Goal: Information Seeking & Learning: Check status

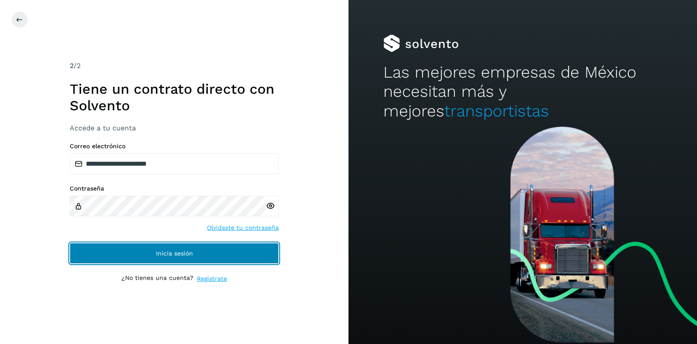
click at [189, 250] on span "Inicia sesión" at bounding box center [174, 253] width 37 height 6
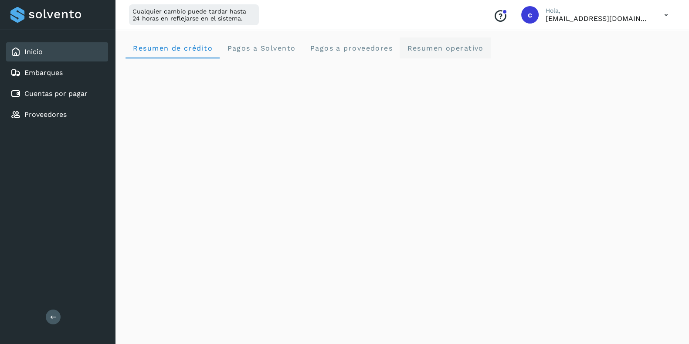
click at [465, 49] on span "Resumen operativo" at bounding box center [445, 48] width 77 height 8
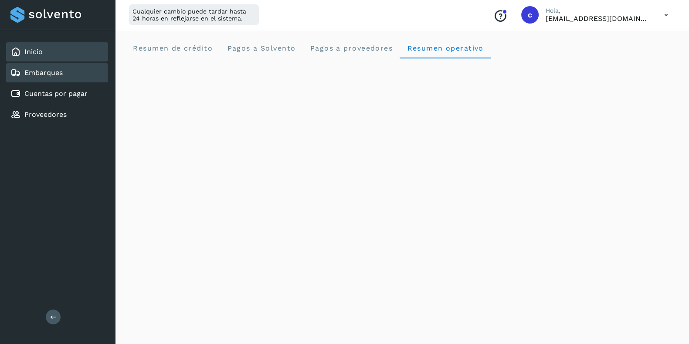
click at [52, 73] on link "Embarques" at bounding box center [43, 72] width 38 height 8
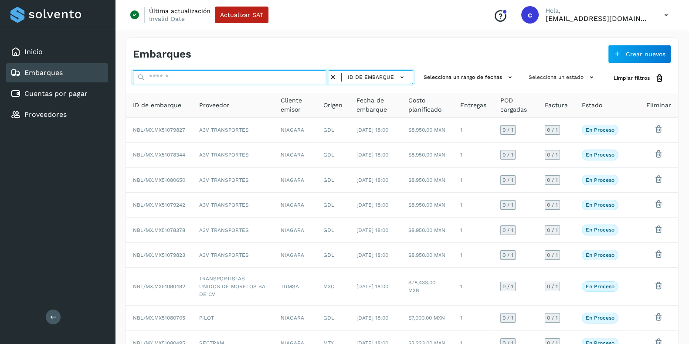
click at [173, 76] on input "text" at bounding box center [231, 77] width 196 height 14
paste input "**********"
type input "**********"
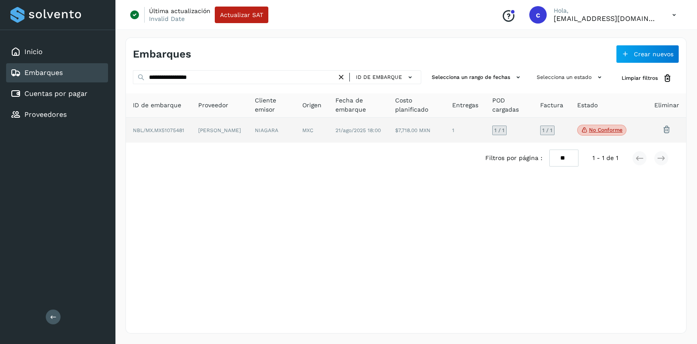
click at [645, 130] on td at bounding box center [641, 130] width 14 height 25
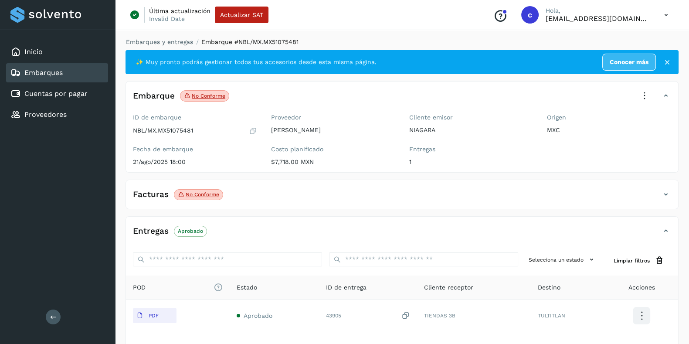
click at [197, 194] on p "No conforme" at bounding box center [203, 194] width 34 height 6
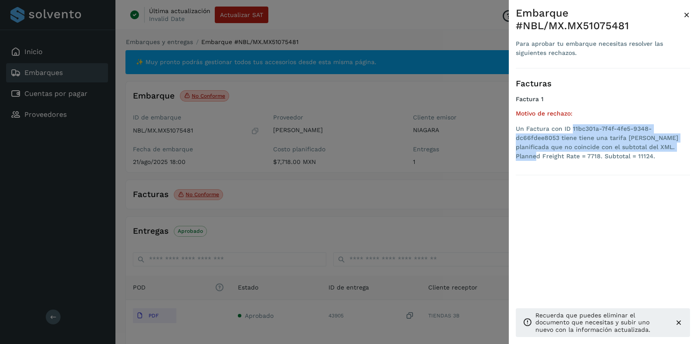
drag, startPoint x: 571, startPoint y: 128, endPoint x: 676, endPoint y: 151, distance: 106.6
click at [676, 151] on li "Un Factura con ID 11bc301a-7f4f-4fe5-9348-dc66fdee8053 tiene tiene una tarifa […" at bounding box center [603, 142] width 174 height 37
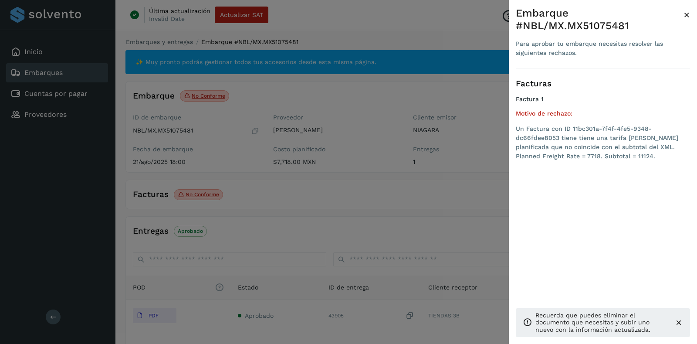
click at [52, 75] on div at bounding box center [348, 172] width 697 height 344
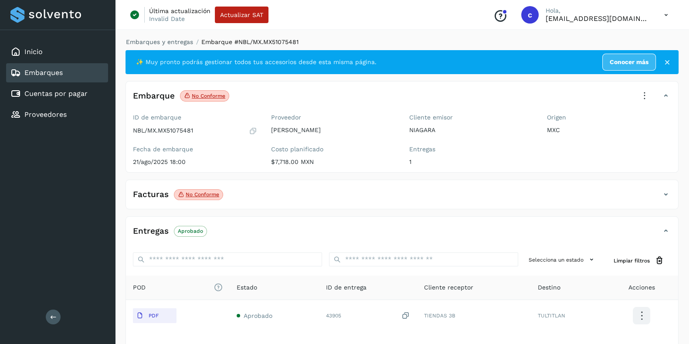
click at [54, 72] on link "Embarques" at bounding box center [43, 72] width 38 height 8
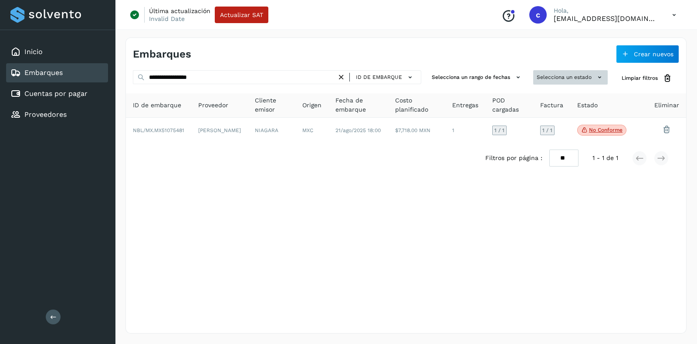
click at [600, 75] on icon at bounding box center [599, 77] width 9 height 9
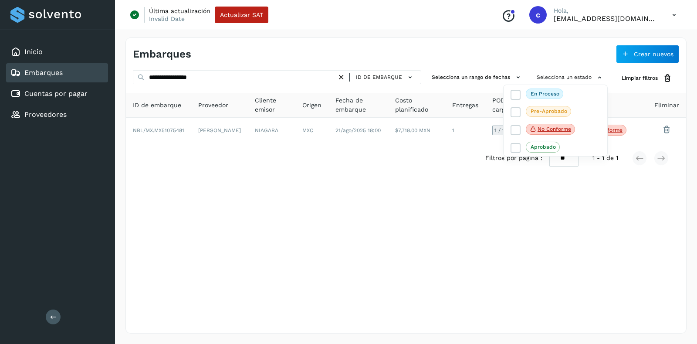
click at [299, 76] on div at bounding box center [348, 172] width 697 height 344
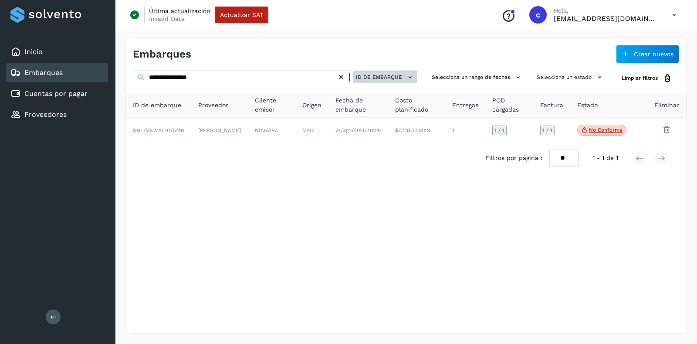
click at [410, 74] on icon at bounding box center [410, 77] width 9 height 9
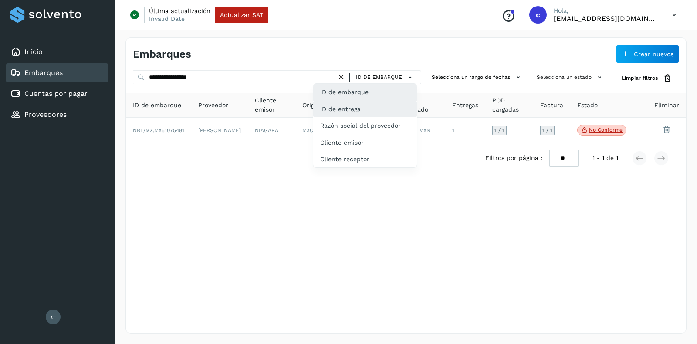
click at [366, 105] on div "ID de entrega" at bounding box center [365, 109] width 104 height 17
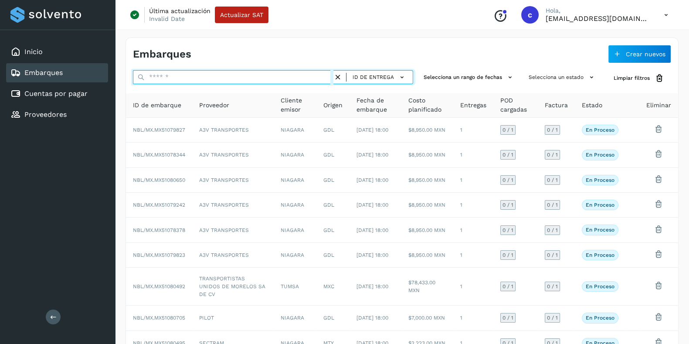
click at [298, 76] on input "text" at bounding box center [233, 77] width 200 height 14
click at [224, 77] on input "text" at bounding box center [233, 77] width 200 height 14
click at [251, 77] on input "text" at bounding box center [233, 77] width 200 height 14
paste input "*********"
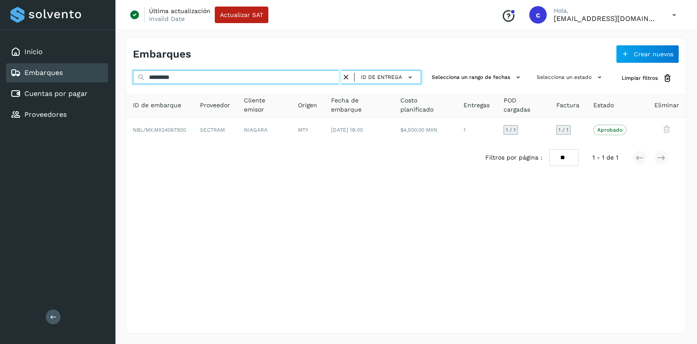
type input "*********"
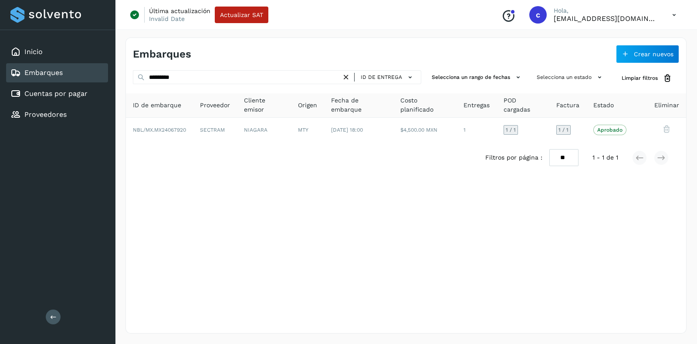
click at [92, 73] on div "Embarques" at bounding box center [57, 72] width 102 height 19
click at [51, 74] on link "Embarques" at bounding box center [43, 72] width 38 height 8
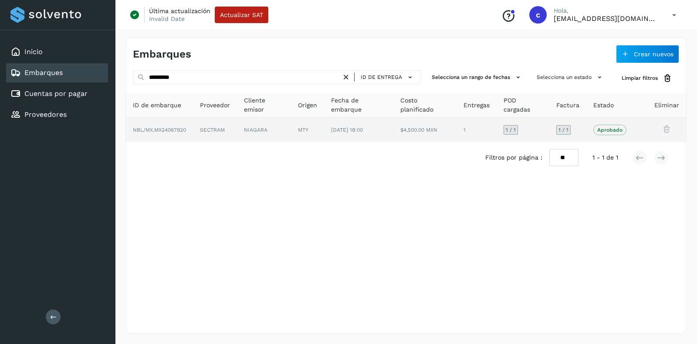
click at [194, 129] on td "SECTRAM" at bounding box center [215, 130] width 44 height 24
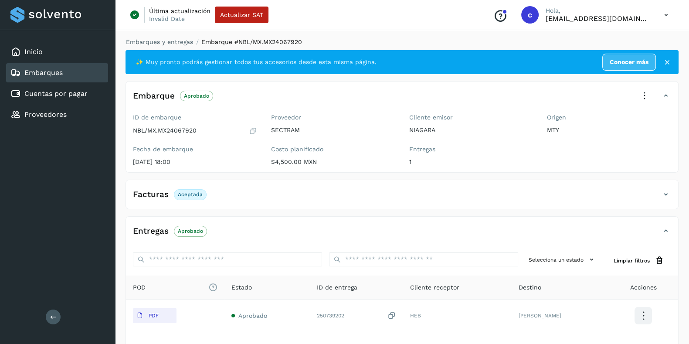
click at [48, 72] on link "Embarques" at bounding box center [43, 72] width 38 height 8
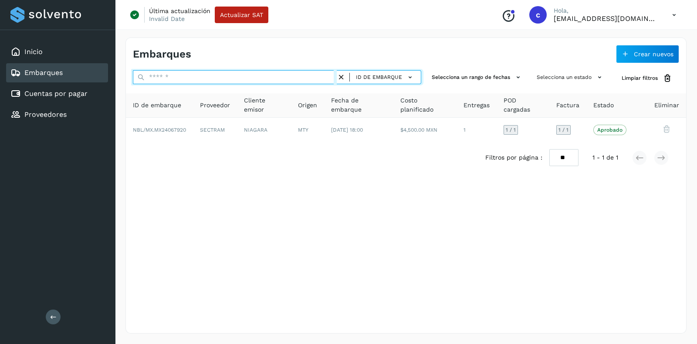
click at [177, 79] on input "text" at bounding box center [235, 77] width 204 height 14
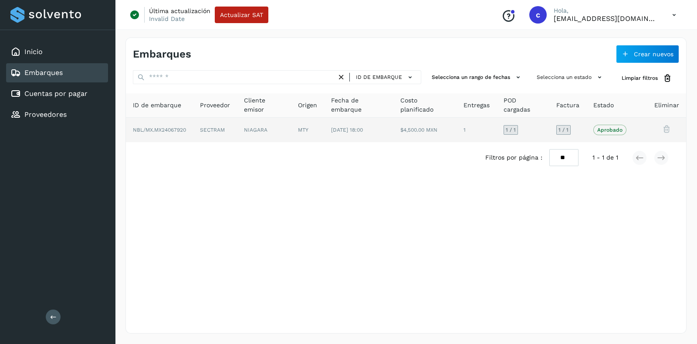
click at [636, 132] on td at bounding box center [641, 130] width 14 height 24
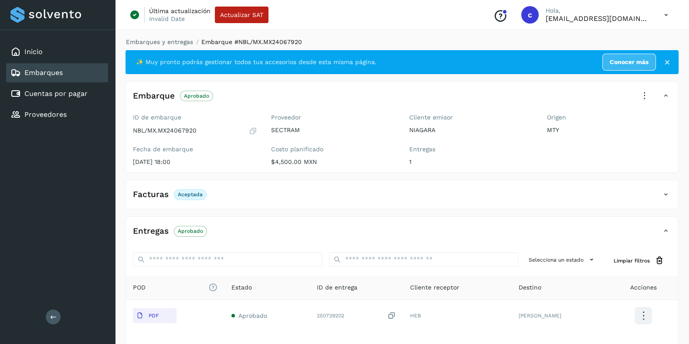
click at [63, 71] on div "Embarques" at bounding box center [57, 72] width 102 height 19
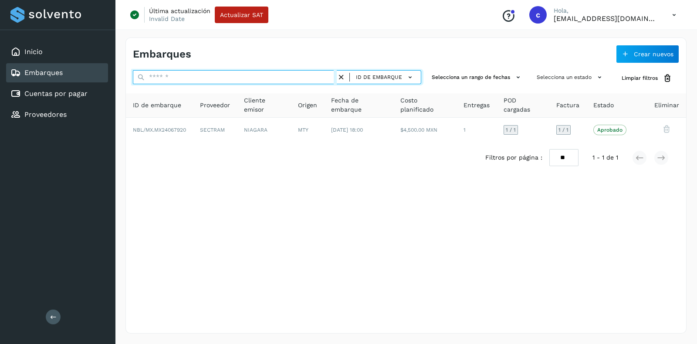
click at [205, 77] on input "text" at bounding box center [235, 77] width 204 height 14
paste input "*********"
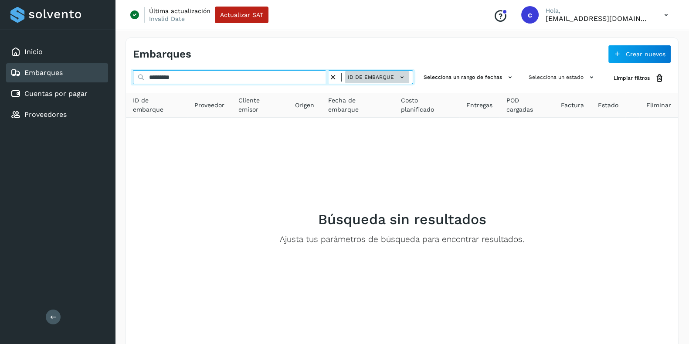
type input "*********"
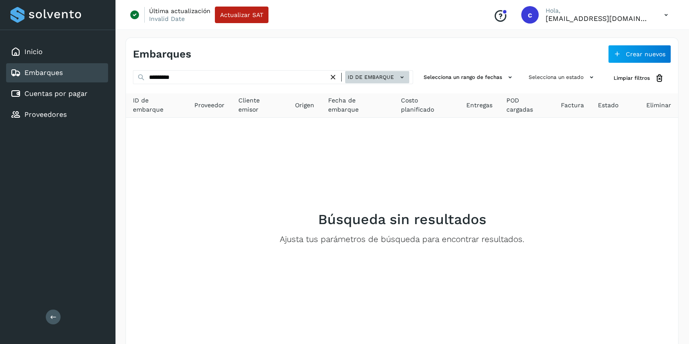
click at [407, 78] on icon at bounding box center [401, 77] width 9 height 9
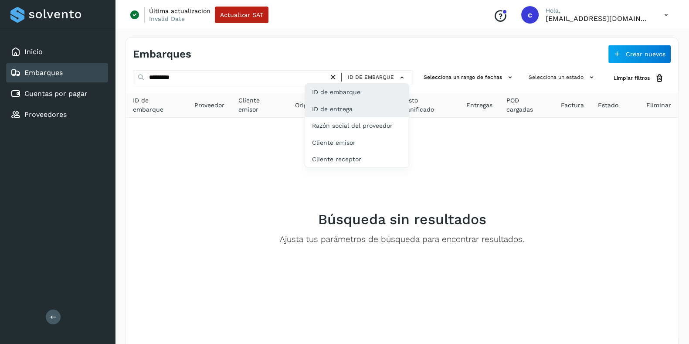
click at [375, 105] on div "ID de entrega" at bounding box center [357, 109] width 104 height 17
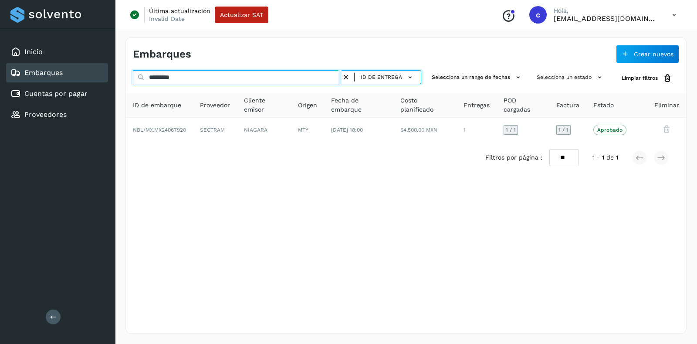
click at [208, 75] on input "*********" at bounding box center [237, 77] width 209 height 14
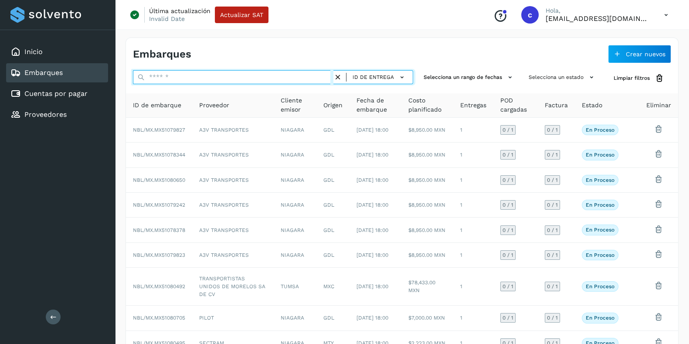
click at [215, 74] on input "text" at bounding box center [233, 77] width 200 height 14
paste input "*****"
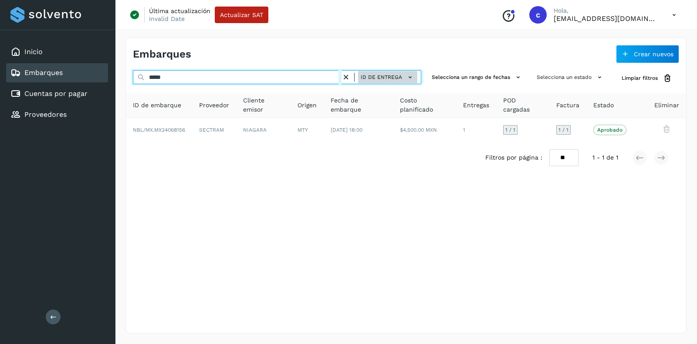
type input "*****"
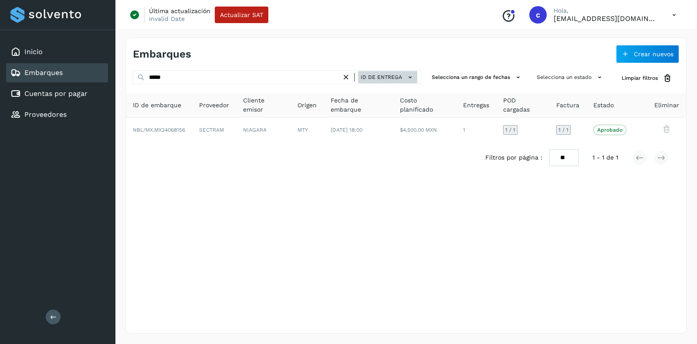
click at [411, 74] on icon at bounding box center [410, 77] width 9 height 9
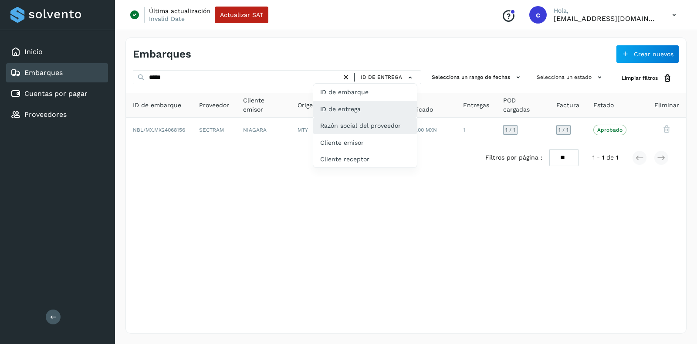
click at [344, 126] on div "Razón social del proveedor" at bounding box center [365, 125] width 104 height 17
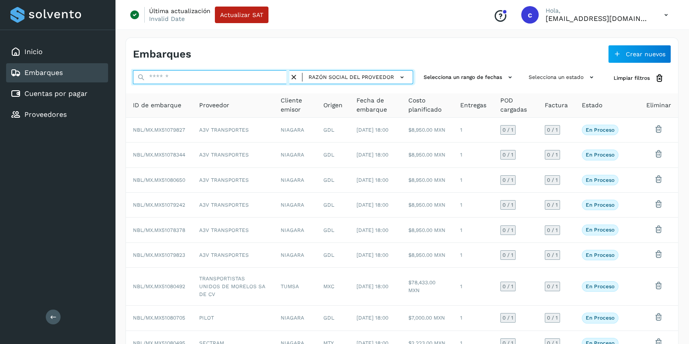
click at [223, 78] on input "text" at bounding box center [211, 77] width 156 height 14
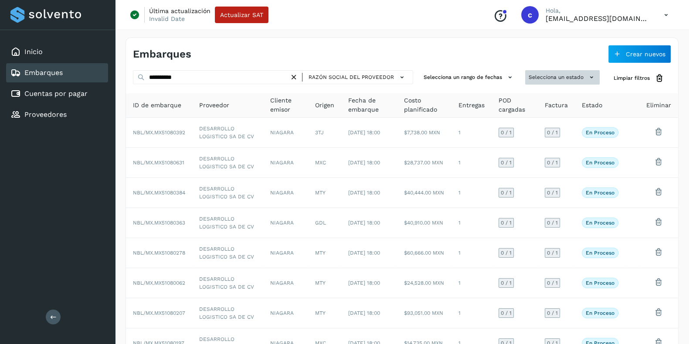
click at [586, 80] on button "Selecciona un estado" at bounding box center [562, 77] width 75 height 14
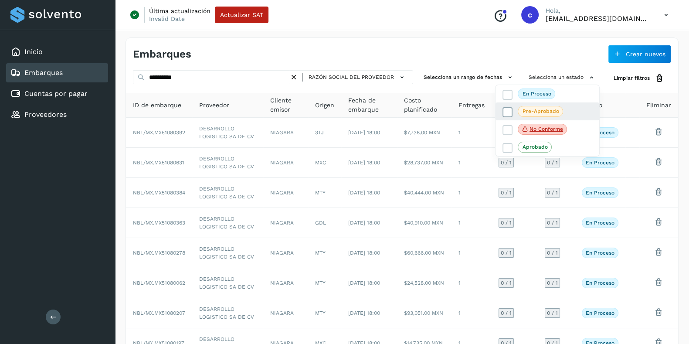
click at [541, 108] on p "Pre-Aprobado" at bounding box center [541, 111] width 37 height 6
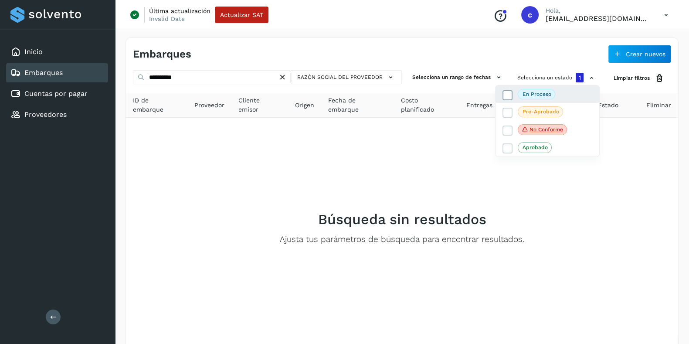
click at [542, 92] on p "En proceso" at bounding box center [537, 94] width 29 height 6
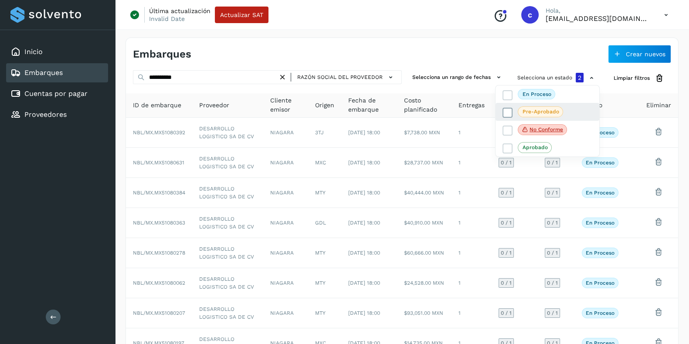
click at [538, 112] on p "Pre-Aprobado" at bounding box center [541, 112] width 37 height 6
click at [230, 76] on div at bounding box center [344, 172] width 689 height 344
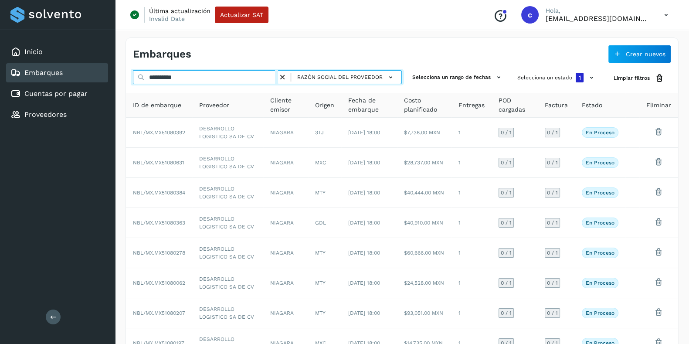
click at [190, 79] on input "**********" at bounding box center [205, 77] width 145 height 14
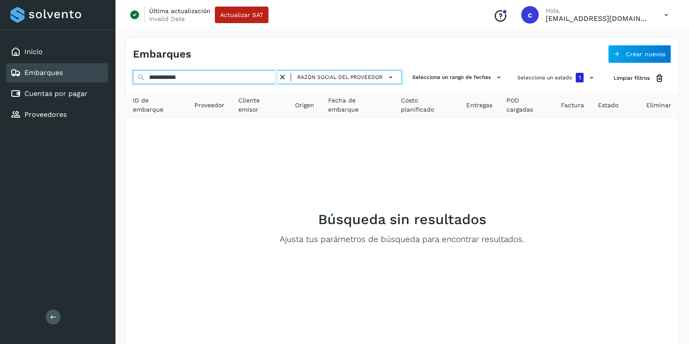
paste input "text"
type input "*******"
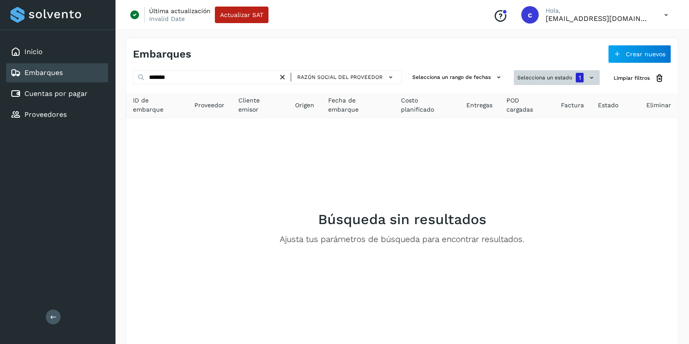
click at [594, 75] on icon at bounding box center [591, 77] width 9 height 9
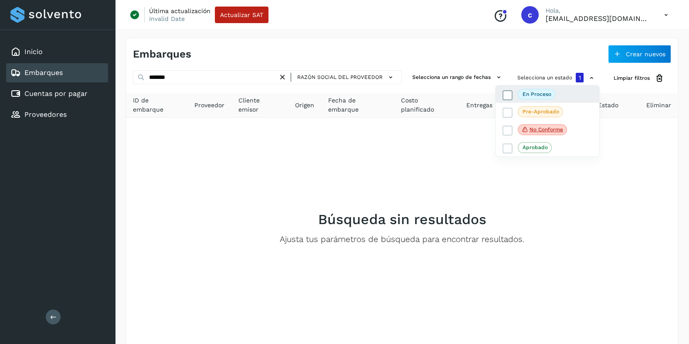
click at [510, 94] on icon at bounding box center [507, 95] width 9 height 9
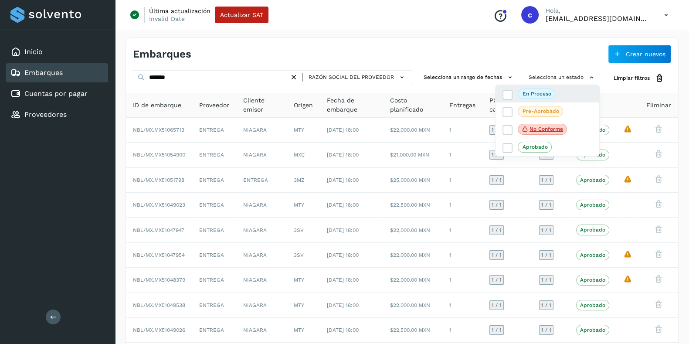
click at [577, 94] on div "En proceso" at bounding box center [548, 93] width 104 height 17
click at [560, 75] on div at bounding box center [344, 172] width 689 height 344
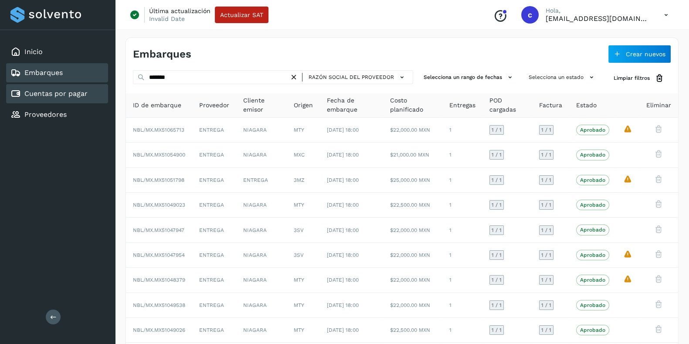
click at [71, 92] on link "Cuentas por pagar" at bounding box center [55, 93] width 63 height 8
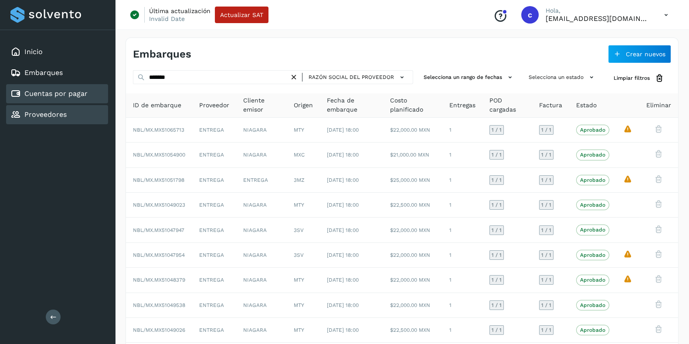
click at [60, 112] on link "Proveedores" at bounding box center [45, 114] width 42 height 8
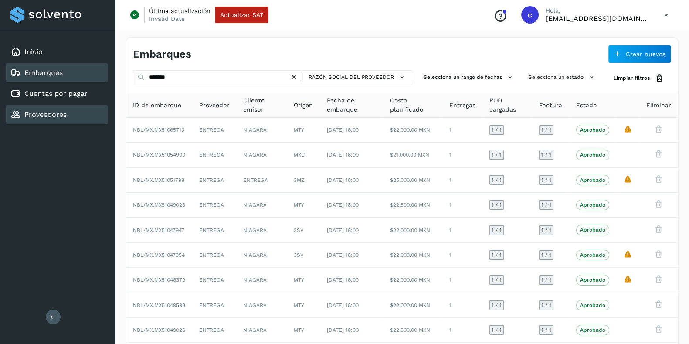
click at [47, 72] on link "Embarques" at bounding box center [43, 72] width 38 height 8
drag, startPoint x: 164, startPoint y: 129, endPoint x: 614, endPoint y: 104, distance: 450.5
click at [614, 104] on th "Estado" at bounding box center [592, 105] width 47 height 24
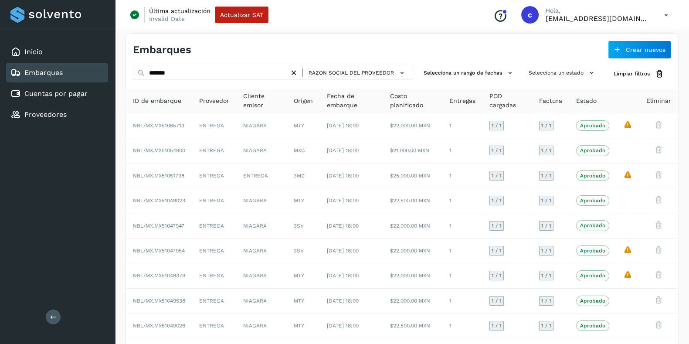
scroll to position [2, 0]
